Goal: Check status: Check status

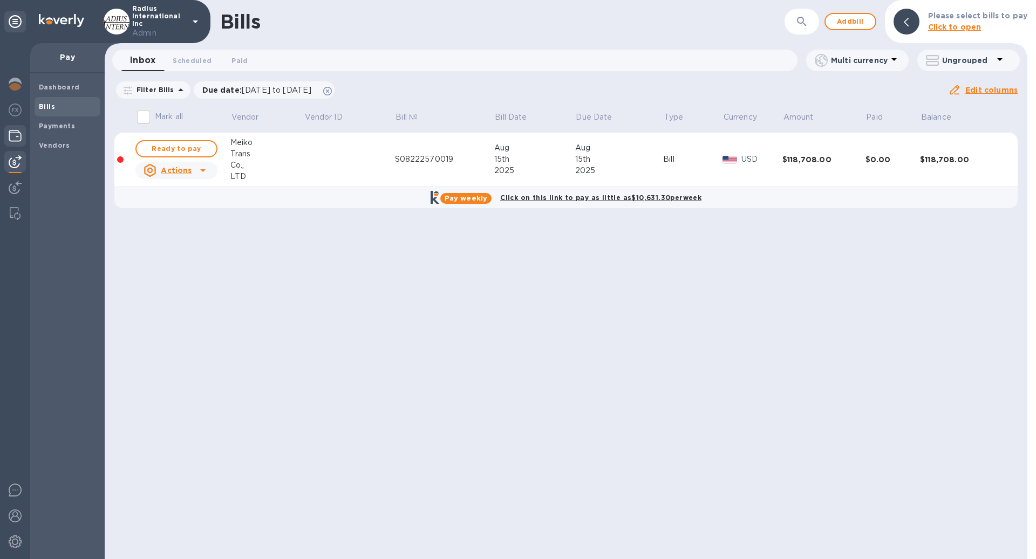
click at [12, 133] on img at bounding box center [15, 135] width 13 height 13
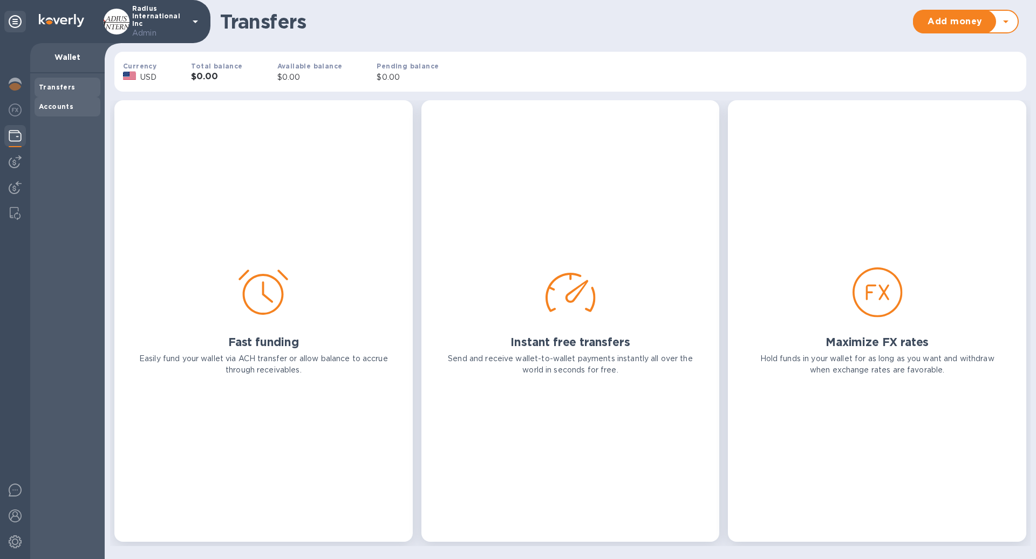
click at [60, 112] on div "Accounts" at bounding box center [68, 106] width 66 height 19
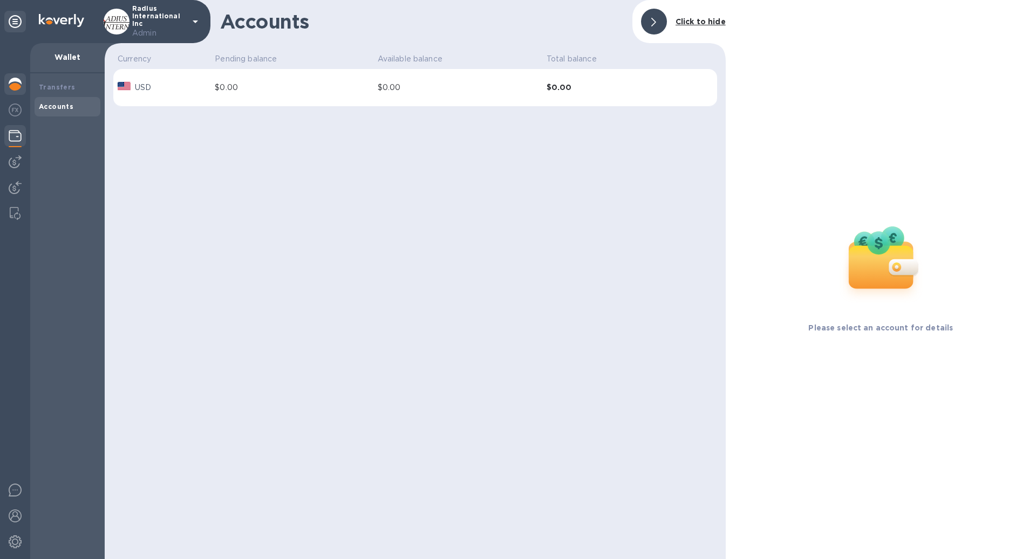
click at [15, 80] on img at bounding box center [15, 84] width 13 height 13
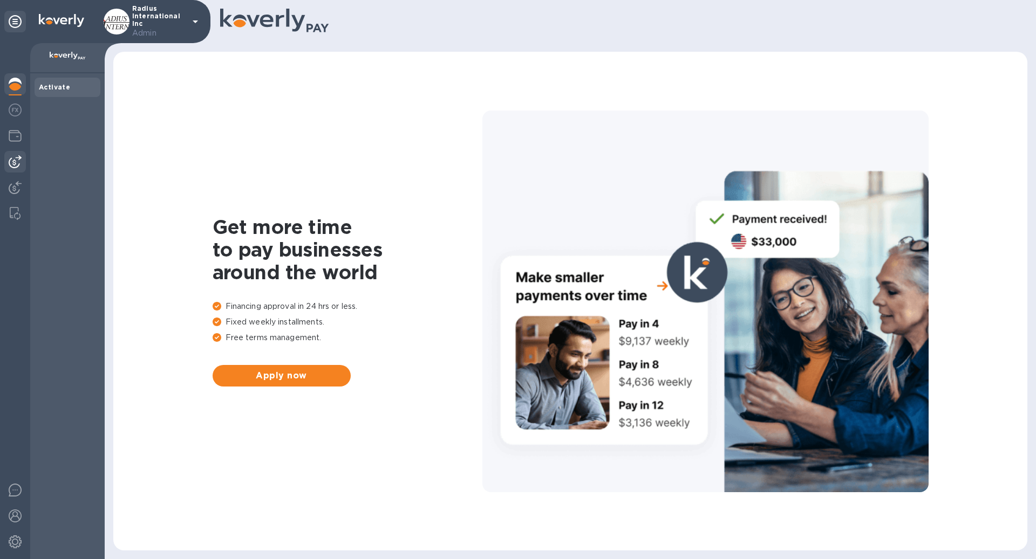
click at [16, 163] on img at bounding box center [15, 161] width 13 height 13
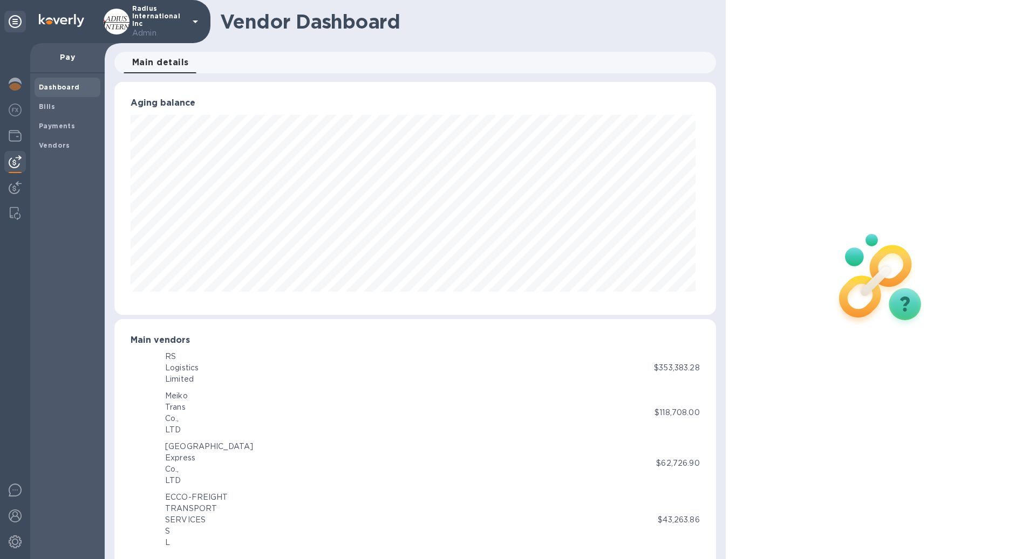
scroll to position [539235, 538871]
click at [26, 187] on div at bounding box center [15, 301] width 30 height 516
click at [11, 187] on img at bounding box center [15, 187] width 13 height 13
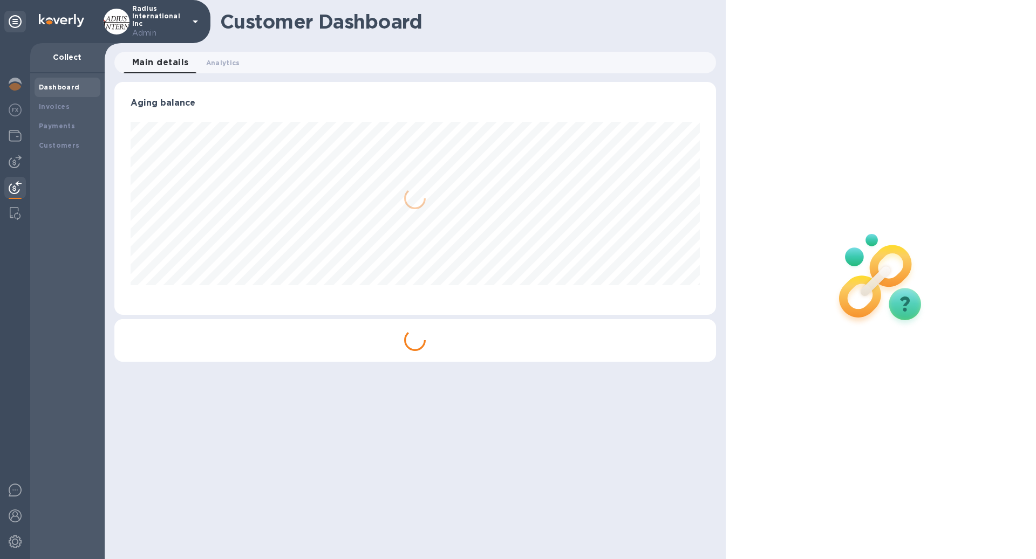
scroll to position [233, 601]
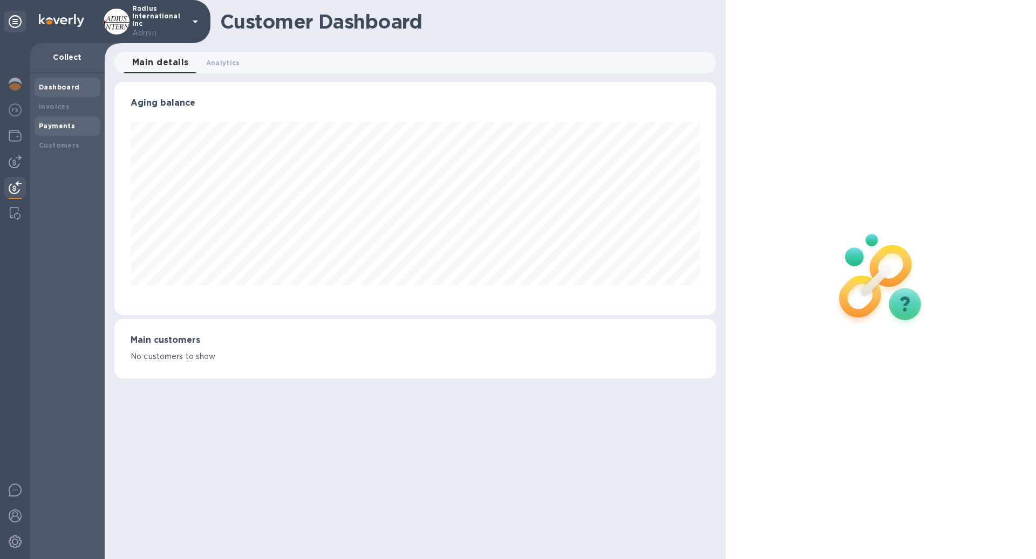
click at [64, 131] on div "Payments" at bounding box center [67, 126] width 57 height 11
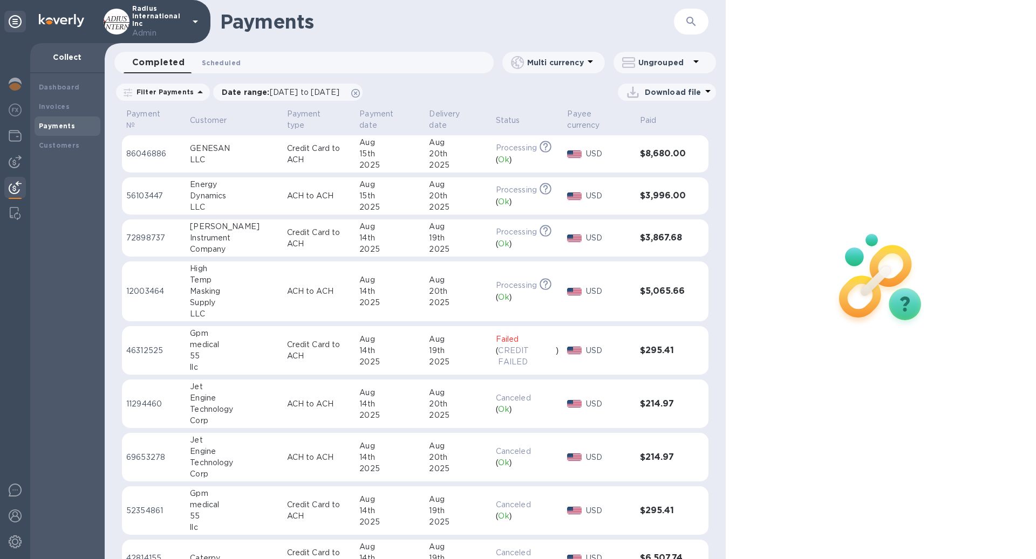
click at [239, 60] on button "Scheduled 0" at bounding box center [221, 63] width 56 height 22
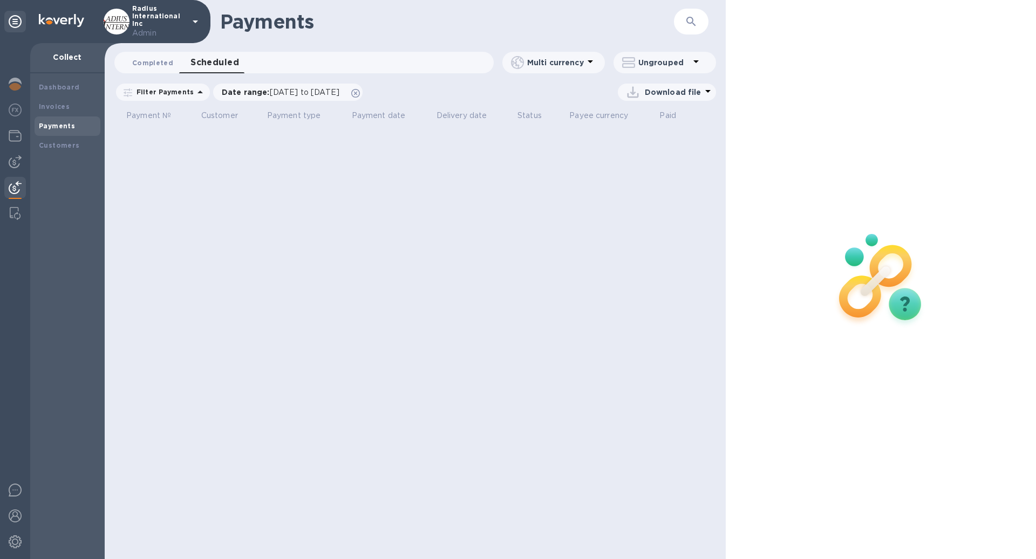
click at [155, 66] on span "Completed 0" at bounding box center [152, 62] width 41 height 11
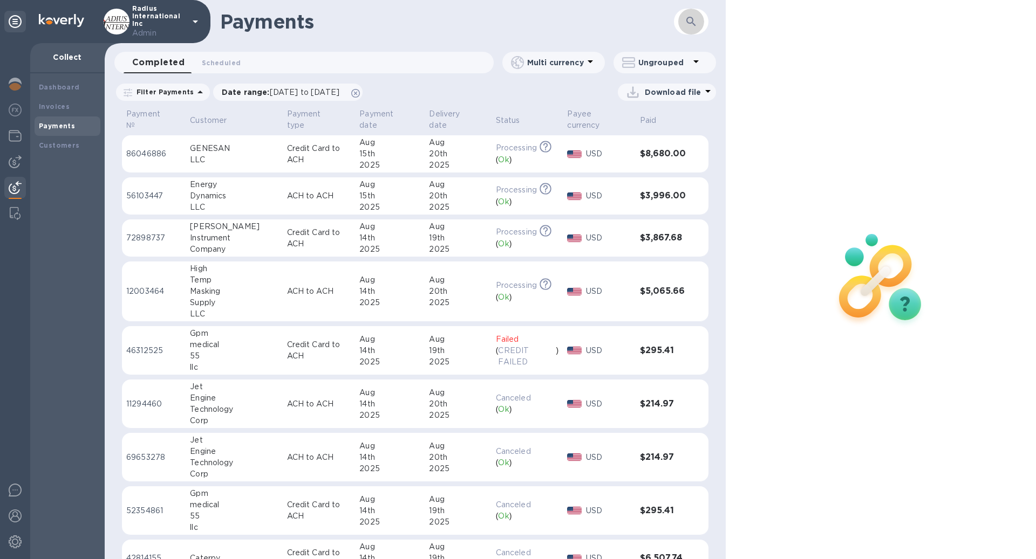
click at [689, 22] on icon "button" at bounding box center [691, 21] width 13 height 13
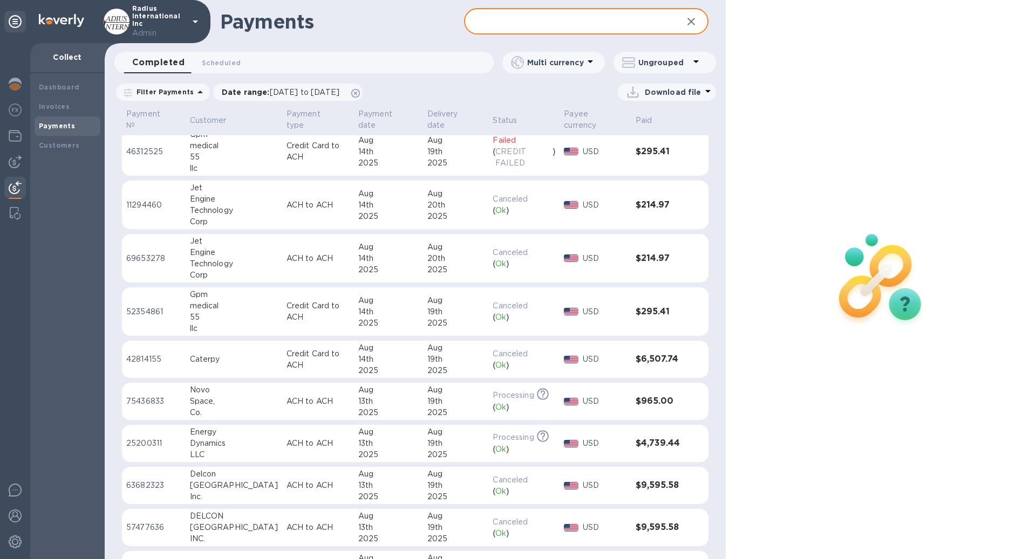
scroll to position [201, 0]
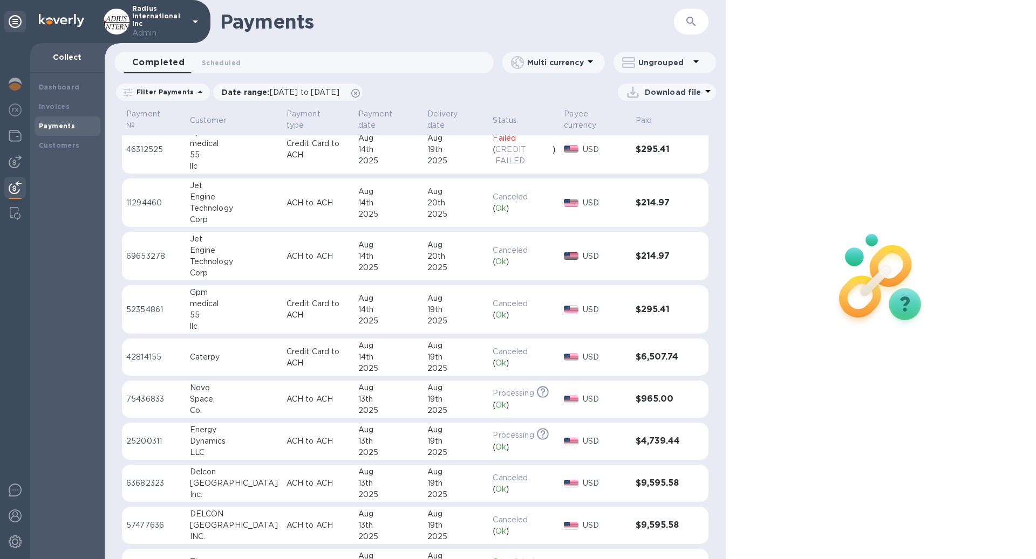
click at [439, 363] on div "2025" at bounding box center [455, 368] width 57 height 11
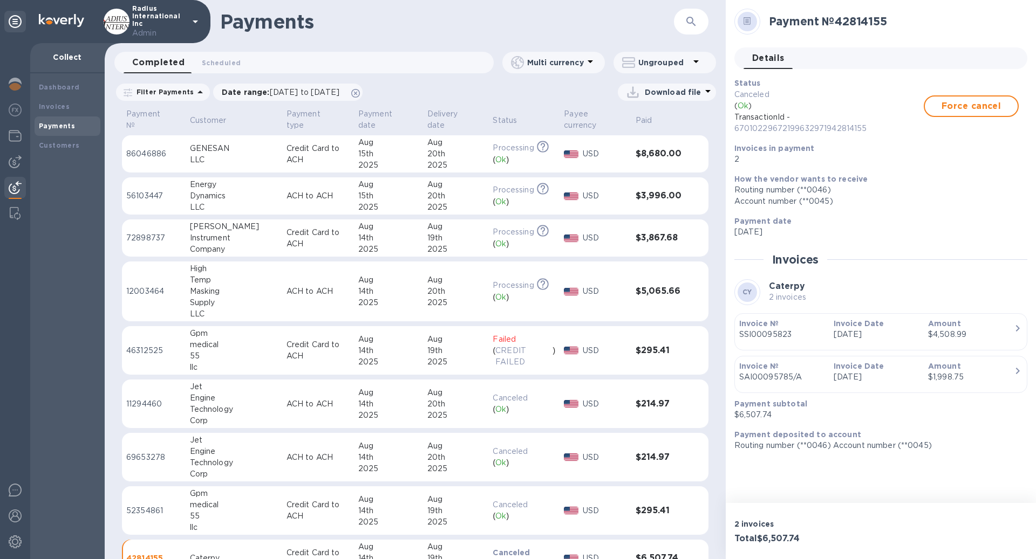
drag, startPoint x: 127, startPoint y: 288, endPoint x: 221, endPoint y: 299, distance: 94.5
click at [221, 299] on tr "12003464 High Temp Masking Supply LLC ACH to ACH [DATE] [DATE] Processing This …" at bounding box center [415, 292] width 586 height 60
